Goal: Navigation & Orientation: Find specific page/section

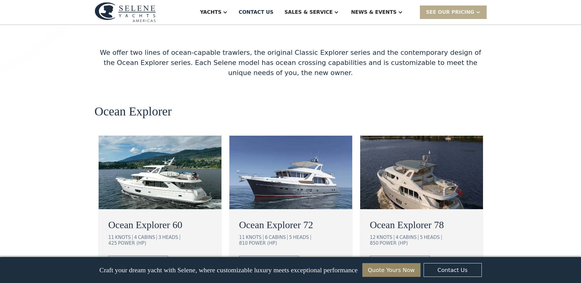
scroll to position [1041, 0]
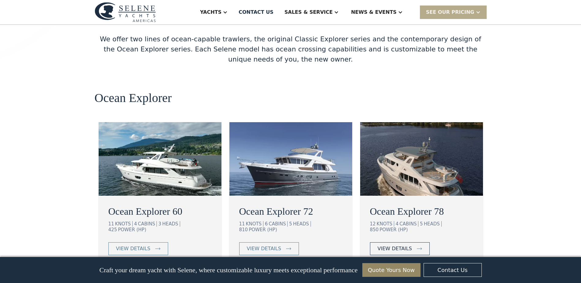
click at [413, 242] on link "view details" at bounding box center [400, 248] width 60 height 13
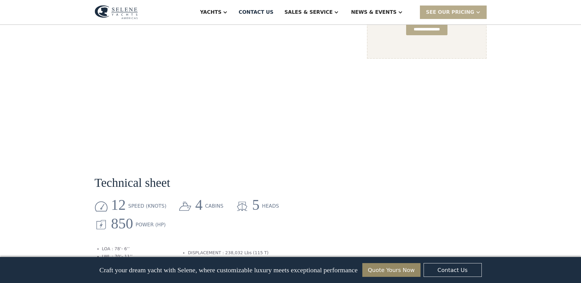
scroll to position [398, 0]
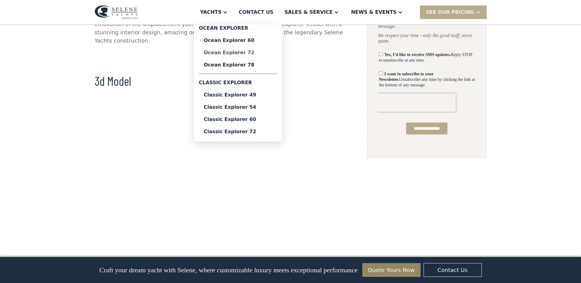
click at [253, 50] on div "Ocean Explorer 72" at bounding box center [238, 52] width 69 height 5
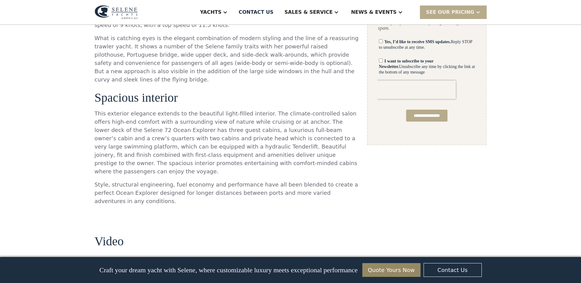
scroll to position [276, 0]
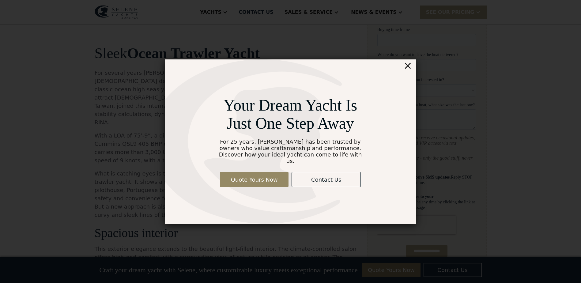
drag, startPoint x: 409, startPoint y: 69, endPoint x: 8, endPoint y: 108, distance: 403.0
click at [409, 69] on div "×" at bounding box center [407, 65] width 9 height 12
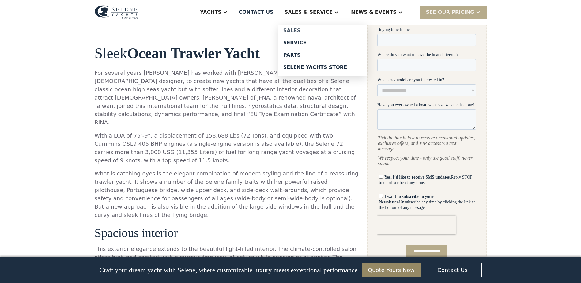
click at [316, 29] on div "Sales" at bounding box center [322, 30] width 78 height 5
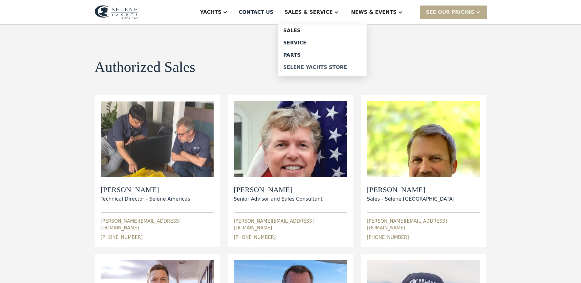
click at [320, 65] on div "Selene Yachts Store" at bounding box center [322, 67] width 78 height 5
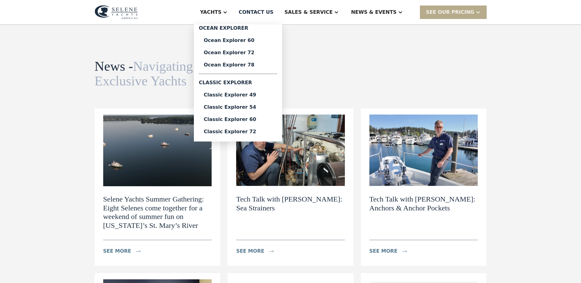
click at [227, 10] on div at bounding box center [225, 12] width 5 height 5
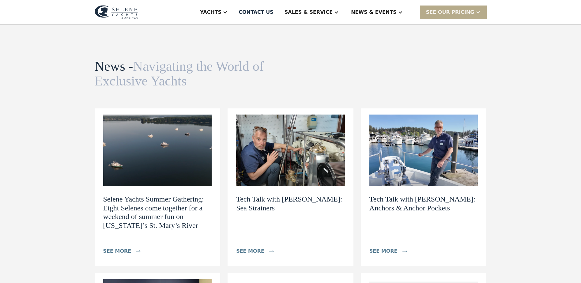
click at [227, 10] on div at bounding box center [225, 12] width 5 height 5
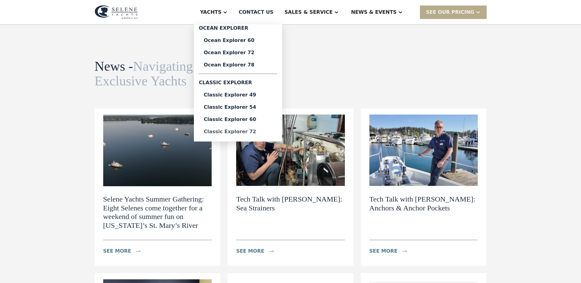
click at [257, 130] on div "Classic Explorer 72" at bounding box center [238, 131] width 69 height 5
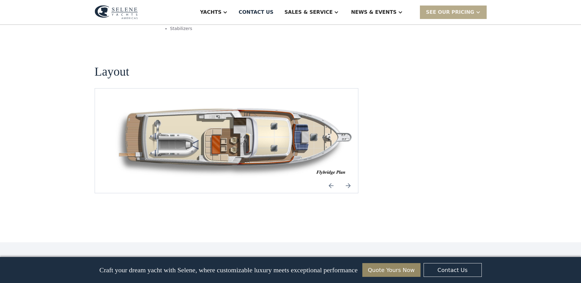
scroll to position [520, 0]
